Goal: Check status: Check status

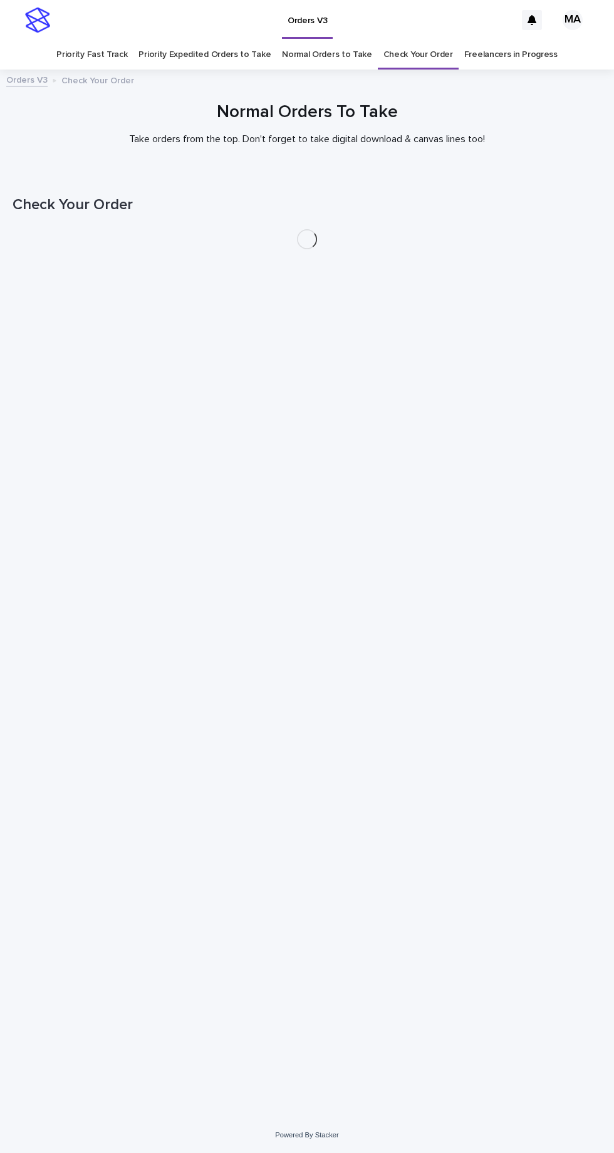
scroll to position [39, 0]
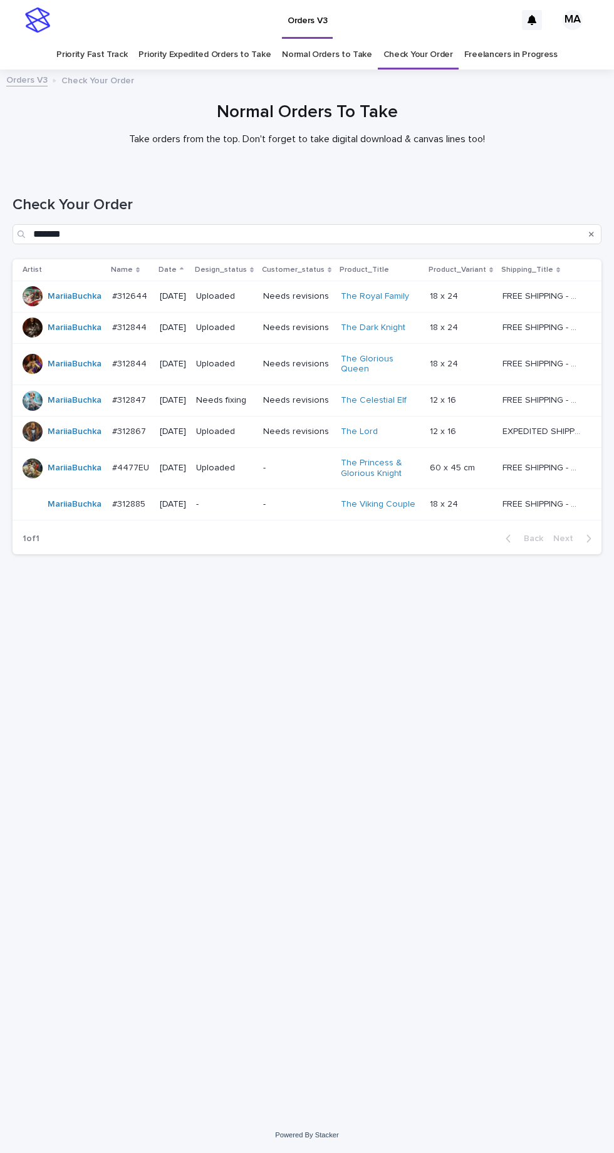
click at [419, 40] on link "Check Your Order" at bounding box center [418, 54] width 70 height 29
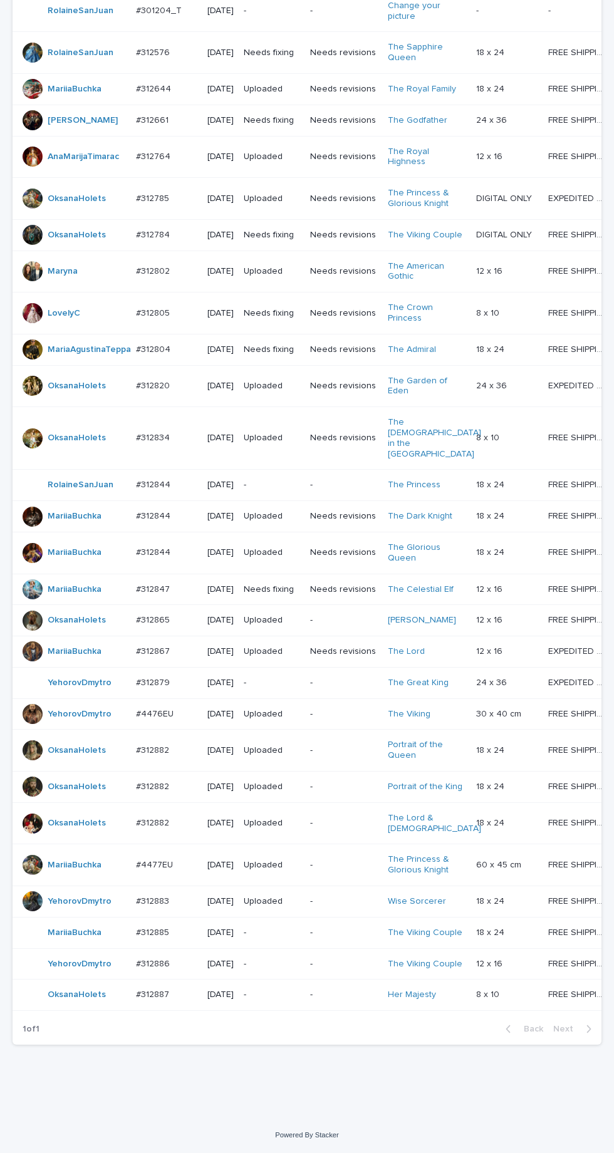
scroll to position [409, 0]
click at [283, 1000] on p "-" at bounding box center [272, 995] width 56 height 11
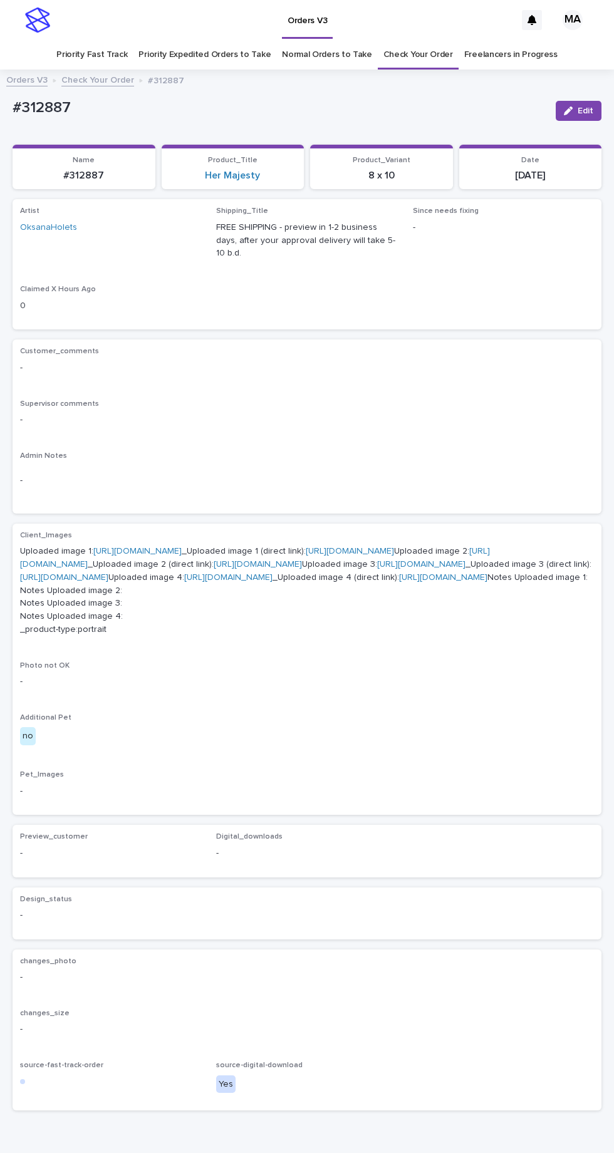
click at [182, 547] on link "[URL][DOMAIN_NAME]" at bounding box center [137, 551] width 88 height 9
click at [108, 582] on link "[URL][DOMAIN_NAME]" at bounding box center [64, 577] width 88 height 9
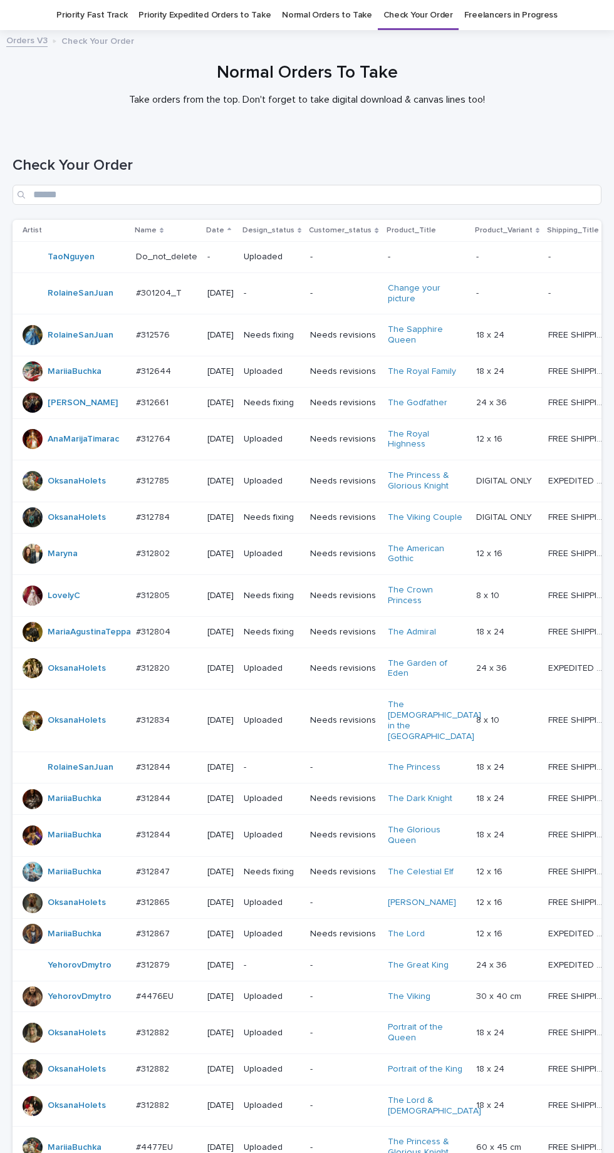
scroll to position [409, 0]
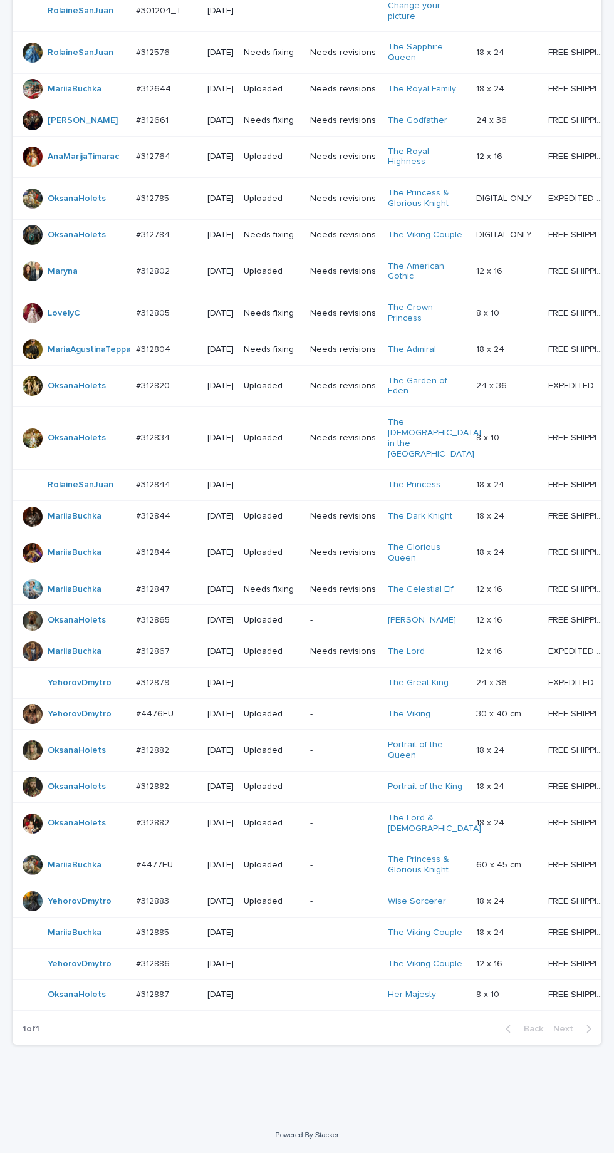
click at [286, 687] on p "-" at bounding box center [272, 683] width 56 height 11
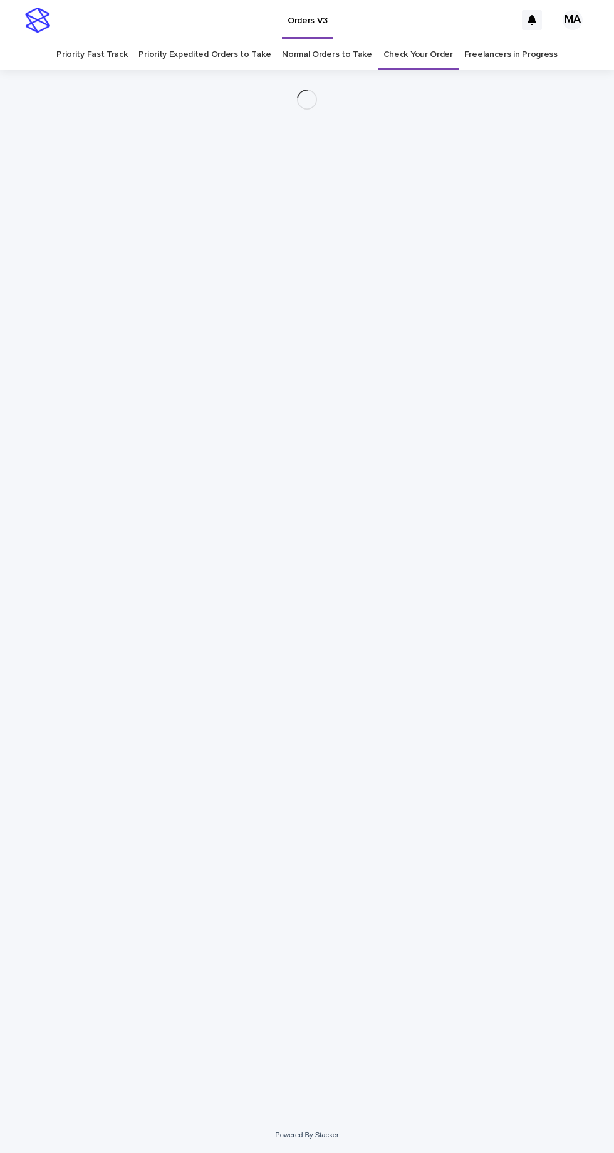
scroll to position [39, 0]
